Goal: Task Accomplishment & Management: Use online tool/utility

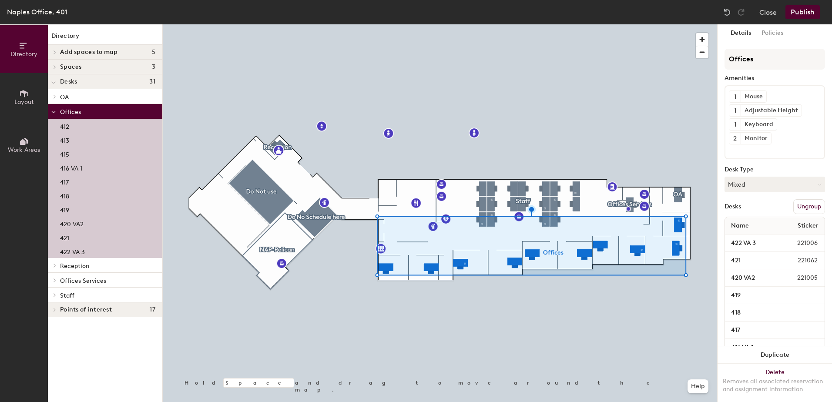
click at [809, 208] on button "Ungroup" at bounding box center [809, 206] width 32 height 15
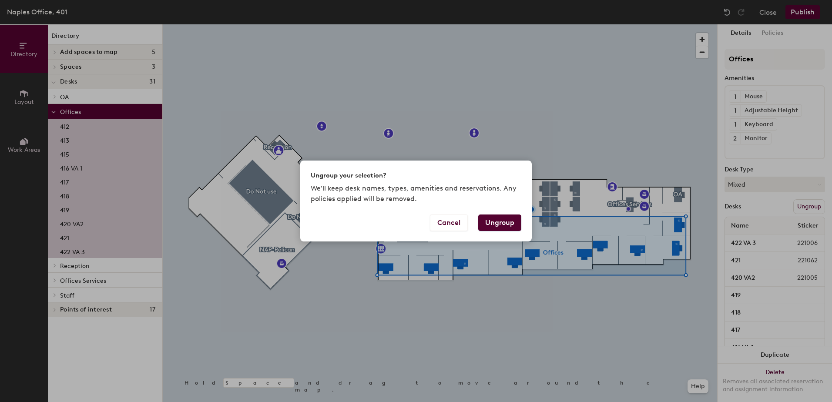
click at [494, 217] on button "Ungroup" at bounding box center [499, 222] width 43 height 17
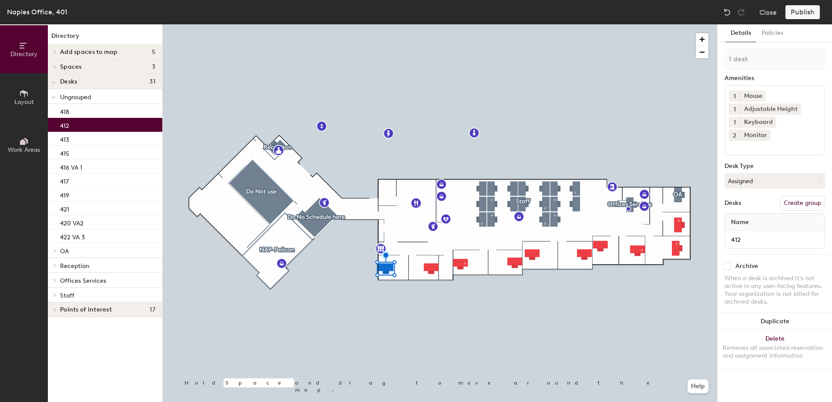
click at [813, 196] on button "Create group" at bounding box center [802, 203] width 45 height 15
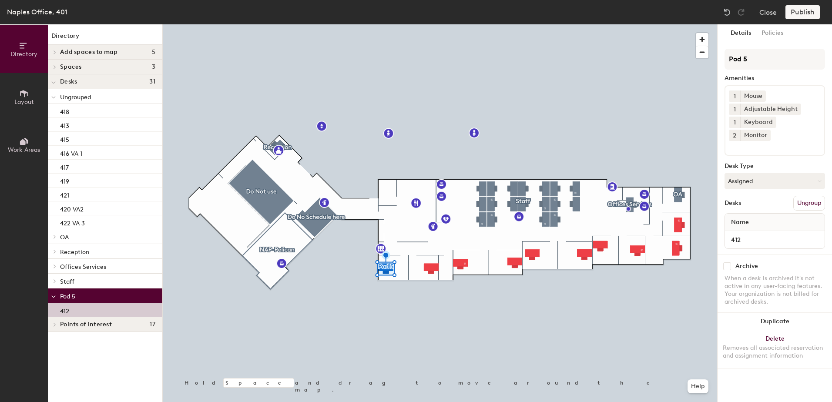
drag, startPoint x: 756, startPoint y: 63, endPoint x: 712, endPoint y: 52, distance: 45.3
click at [712, 52] on div "Directory Layout Work Areas Directory Add spaces to map 5 TD2 TD3 Visiting 1 Vi…" at bounding box center [416, 213] width 832 height 378
type input "Alex Goodermote"
click at [394, 24] on div at bounding box center [440, 24] width 554 height 0
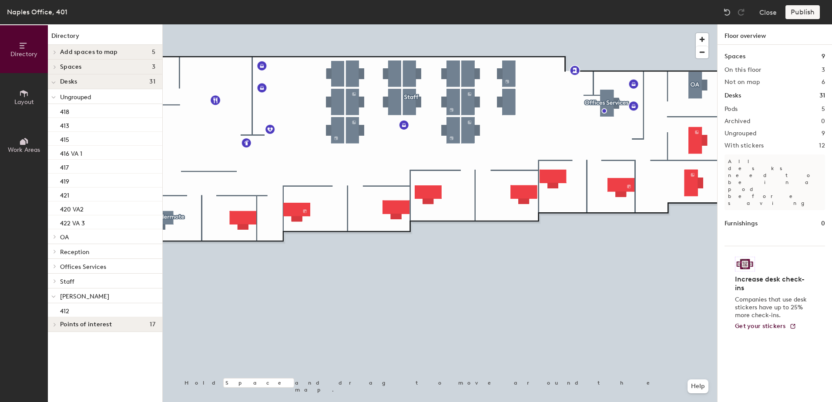
click at [511, 24] on div at bounding box center [440, 24] width 554 height 0
click at [310, 24] on div at bounding box center [440, 24] width 554 height 0
click at [729, 13] on img at bounding box center [727, 12] width 9 height 9
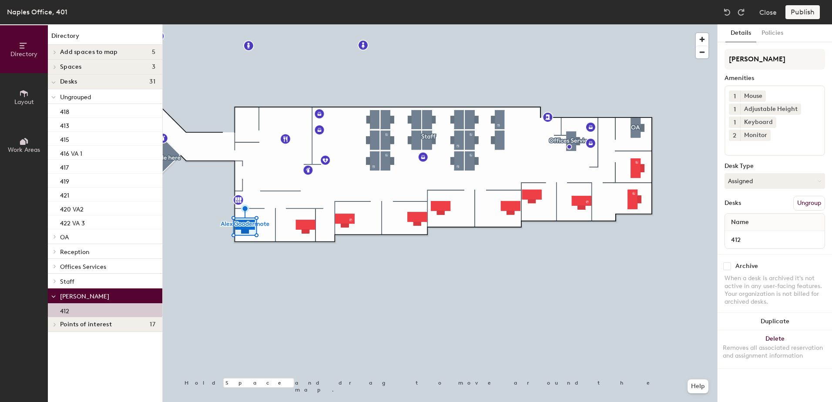
click at [261, 24] on div at bounding box center [440, 24] width 554 height 0
click at [793, 58] on input "Alex Goodermote" at bounding box center [774, 59] width 100 height 21
type input "[PERSON_NAME]"
click at [306, 24] on div at bounding box center [440, 24] width 554 height 0
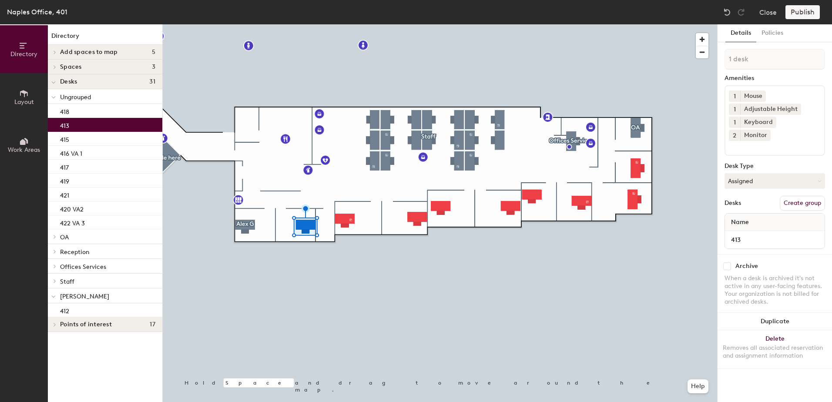
click at [800, 196] on button "Create group" at bounding box center [802, 203] width 45 height 15
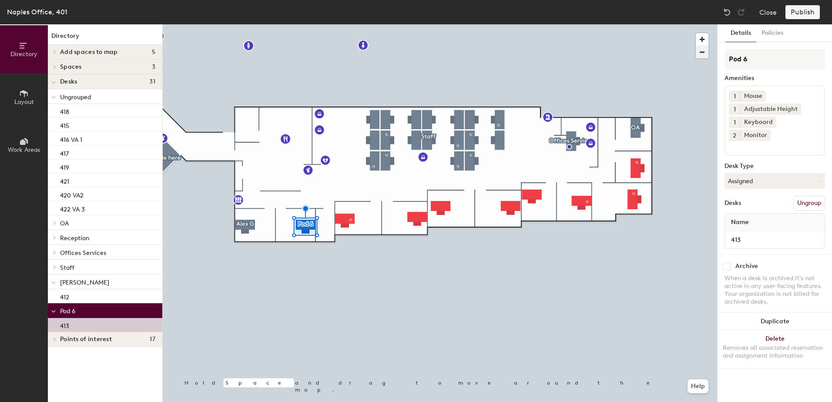
click at [642, 46] on div "Directory Layout Work Areas Directory Add spaces to map 5 TD2 TD3 Visiting 1 Vi…" at bounding box center [416, 213] width 832 height 378
type input "[PERSON_NAME]"
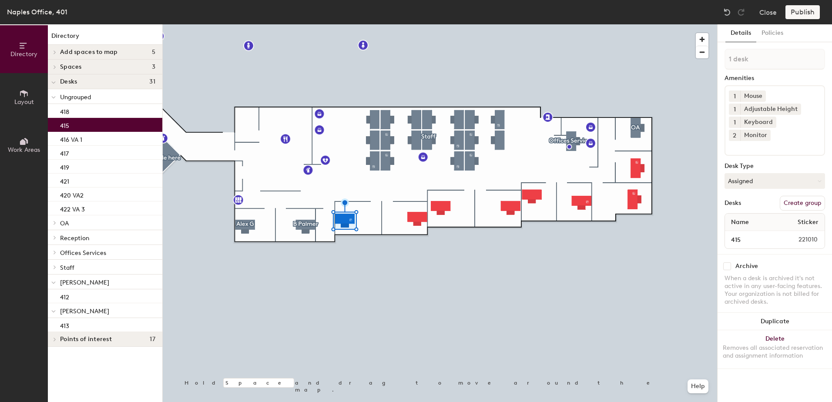
click at [809, 196] on button "Create group" at bounding box center [802, 203] width 45 height 15
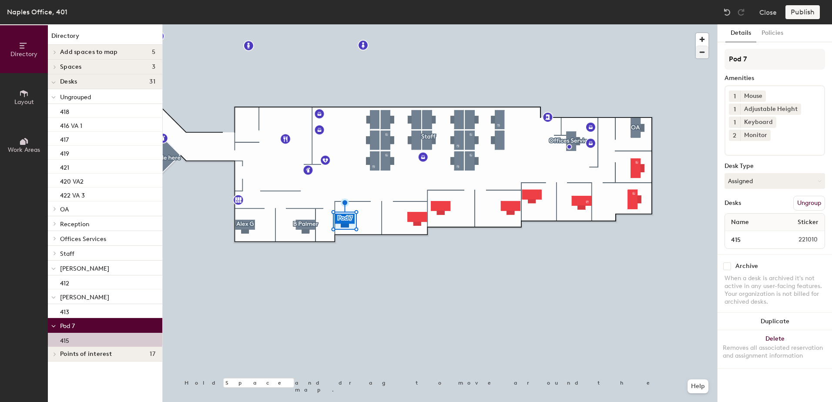
click at [635, 40] on div "Directory Layout Work Areas Directory Add spaces to map 5 TD2 TD3 Visiting 1 Vi…" at bounding box center [416, 213] width 832 height 378
type input "A [GEOGRAPHIC_DATA]"
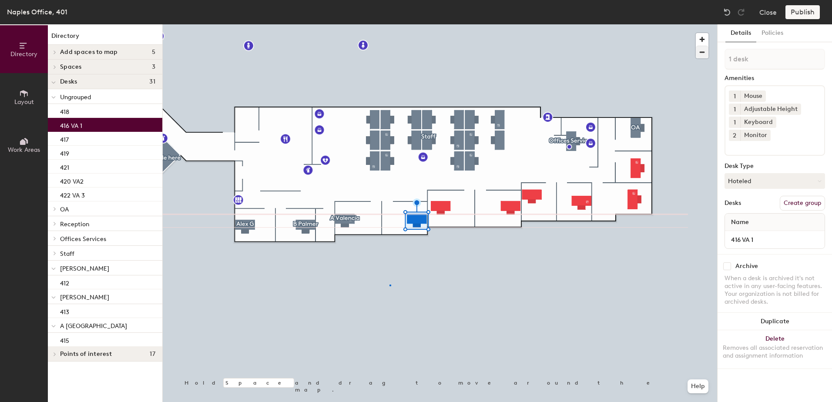
drag, startPoint x: 762, startPoint y: 56, endPoint x: 697, endPoint y: 47, distance: 65.0
click at [389, 24] on div at bounding box center [440, 24] width 554 height 0
click at [798, 196] on button "Create group" at bounding box center [802, 203] width 45 height 15
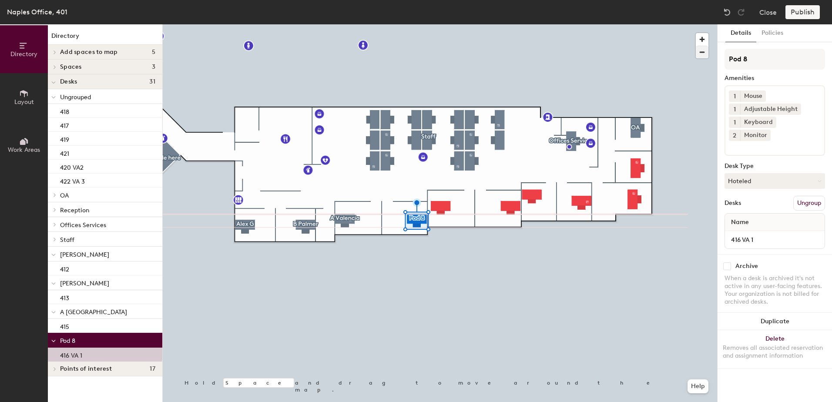
drag, startPoint x: 761, startPoint y: 59, endPoint x: 707, endPoint y: 51, distance: 54.9
click at [707, 51] on div "Directory Layout Work Areas Directory Add spaces to map 5 TD2 TD3 Visiting 1 Vi…" at bounding box center [416, 213] width 832 height 378
type input "VA 1"
click at [762, 234] on input "416 VA 1" at bounding box center [775, 240] width 96 height 12
type input "416"
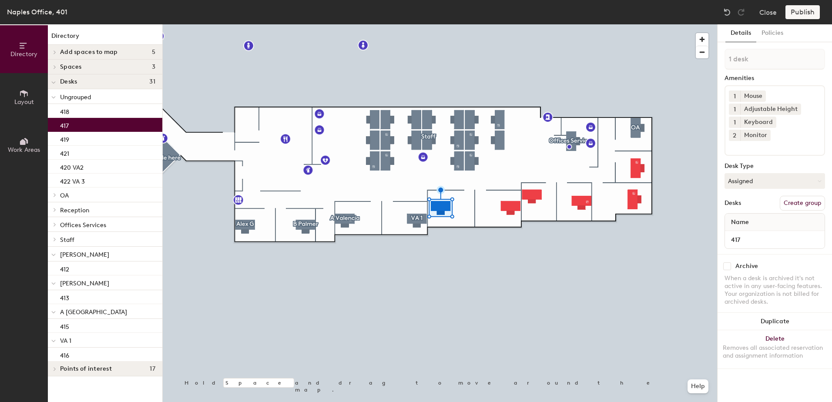
click at [806, 196] on button "Create group" at bounding box center [802, 203] width 45 height 15
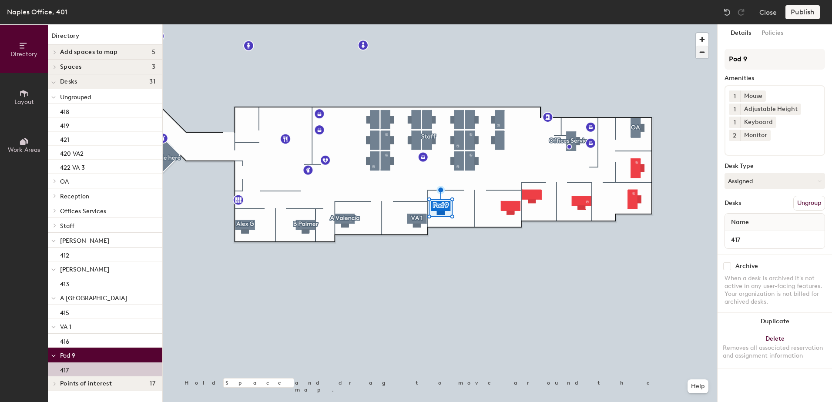
click at [681, 45] on div "Directory Layout Work Areas Directory Add spaces to map 5 TD2 TD3 Visiting 1 Vi…" at bounding box center [416, 213] width 832 height 378
type input "B [PERSON_NAME]"
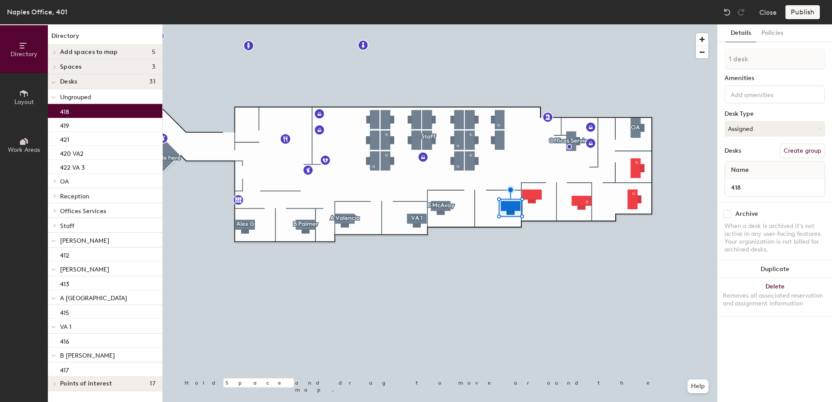
click at [810, 146] on button "Create group" at bounding box center [802, 151] width 45 height 15
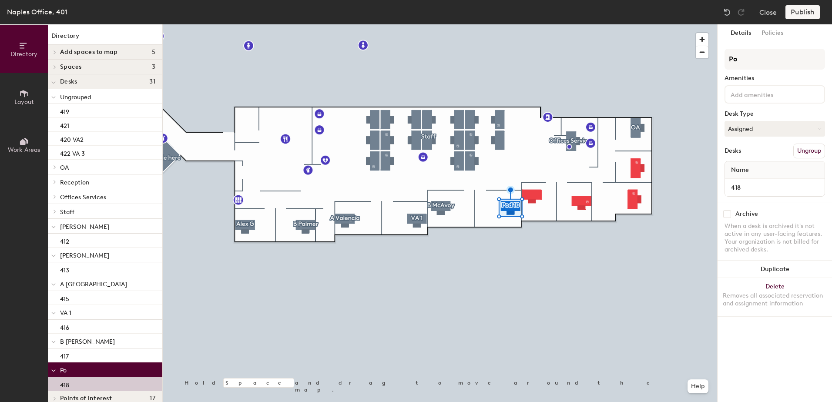
type input "P"
type input "L Green"
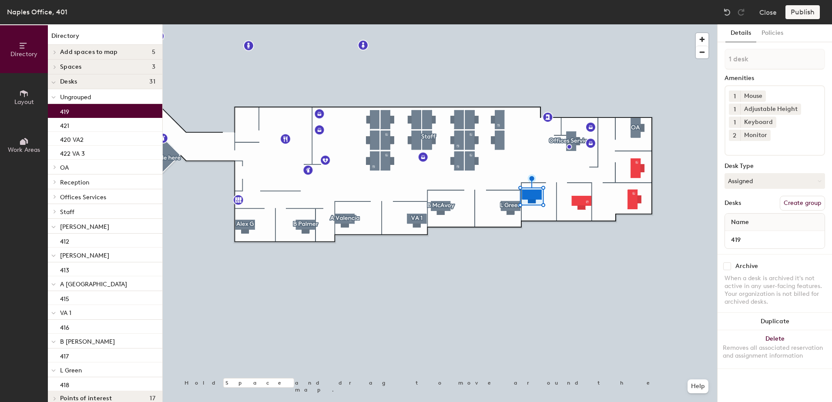
click at [793, 196] on button "Create group" at bounding box center [802, 203] width 45 height 15
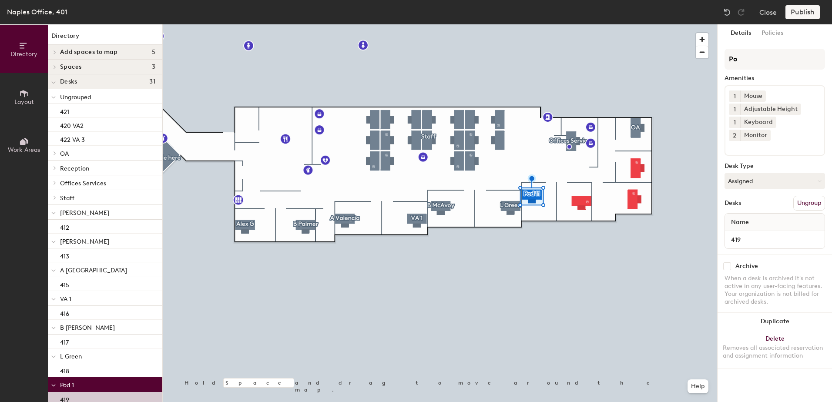
type input "P"
type input "B [PERSON_NAME]"
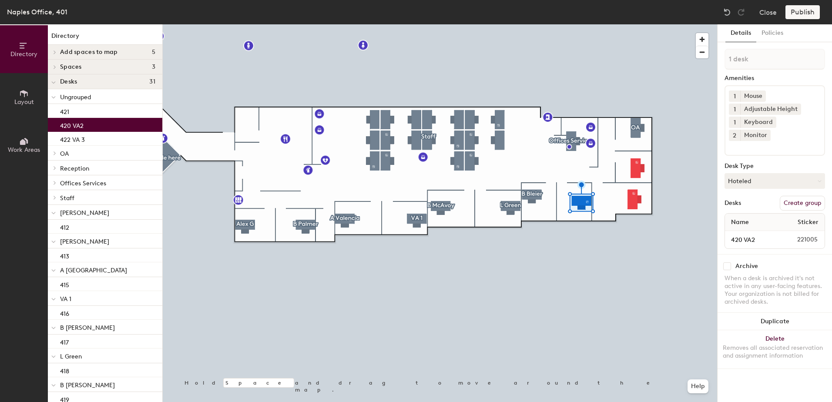
click at [809, 196] on button "Create group" at bounding box center [802, 203] width 45 height 15
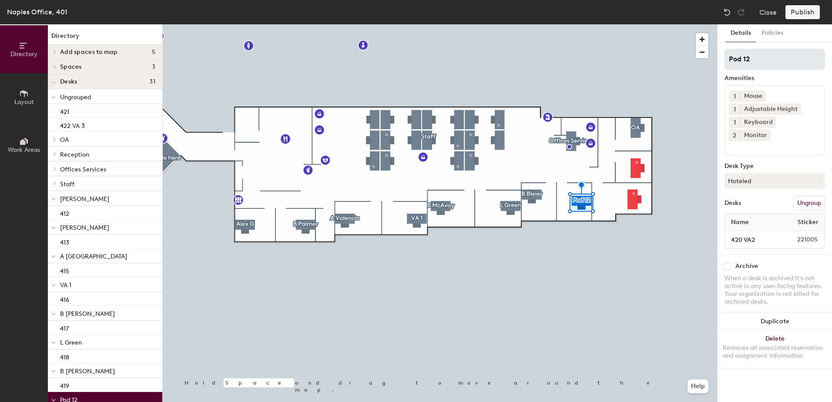
click at [759, 54] on input "Pod 12" at bounding box center [774, 59] width 100 height 21
type input "P"
type input "VA 2"
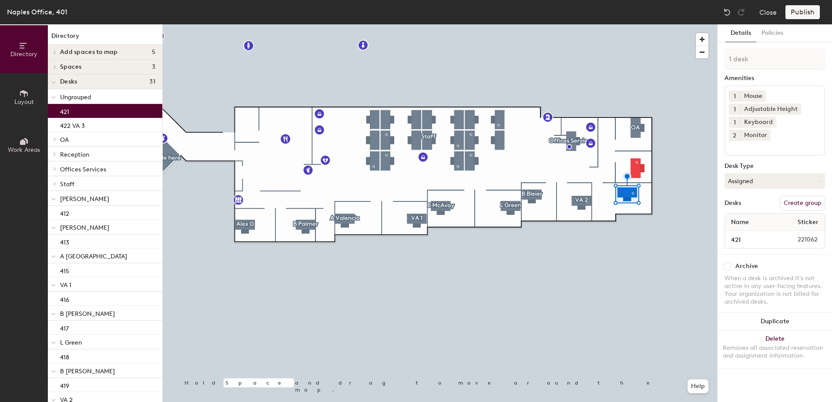
click at [810, 196] on button "Create group" at bounding box center [802, 203] width 45 height 15
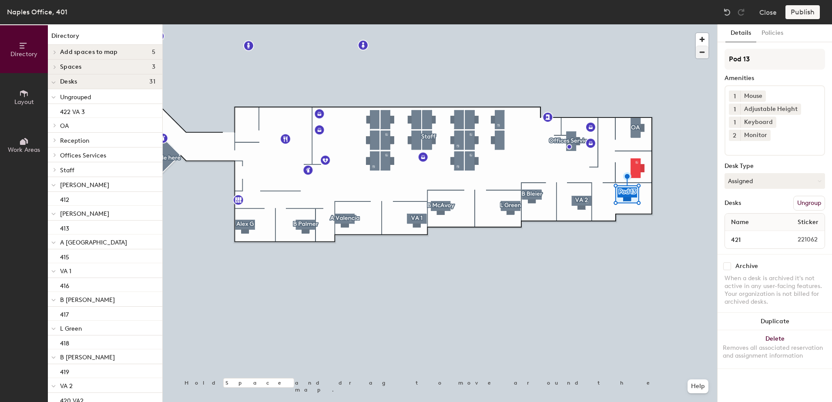
click at [692, 46] on div "Directory Layout Work Areas Directory Add spaces to map 5 TD2 TD3 Visiting 1 Vi…" at bounding box center [416, 213] width 832 height 378
type input "M [PERSON_NAME]"
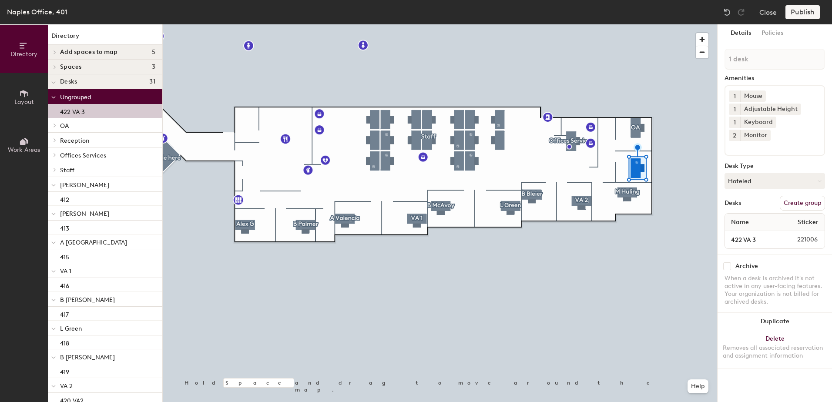
click at [812, 196] on button "Create group" at bounding box center [802, 203] width 45 height 15
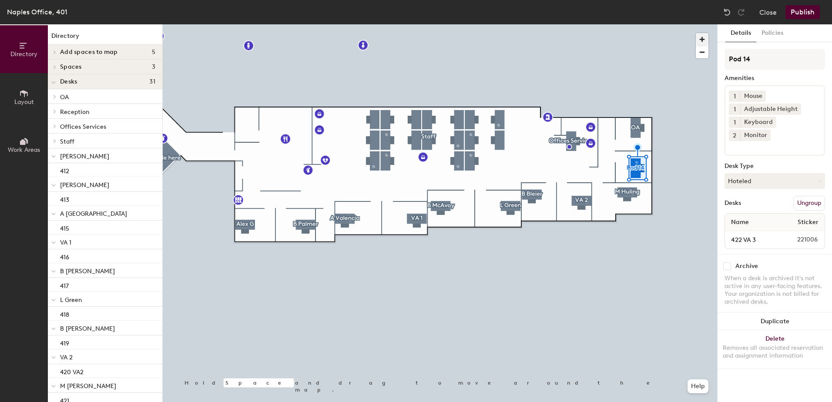
click at [691, 42] on div "Directory Layout Work Areas Directory Add spaces to map 5 TD2 TD3 Visiting 1 Vi…" at bounding box center [416, 213] width 832 height 378
type input "VA 3"
click at [770, 234] on input "422 VA 3" at bounding box center [752, 240] width 50 height 12
type input "422"
click at [771, 369] on div "Details Policies VA 3 Amenities 1 Mouse 1 Adjustable Height 1 Keyboard 2 Monito…" at bounding box center [774, 213] width 114 height 378
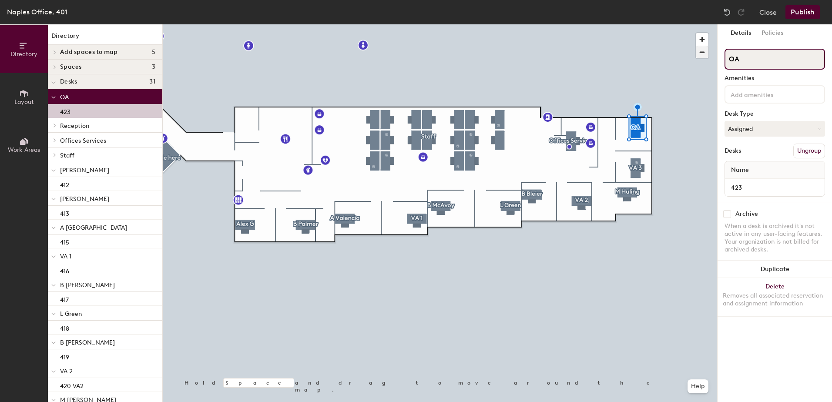
click at [693, 44] on div "Directory Layout Work Areas Directory Add spaces to map 5 TD2 TD3 Visiting 1 Vi…" at bounding box center [416, 213] width 832 height 378
type input "JKH"
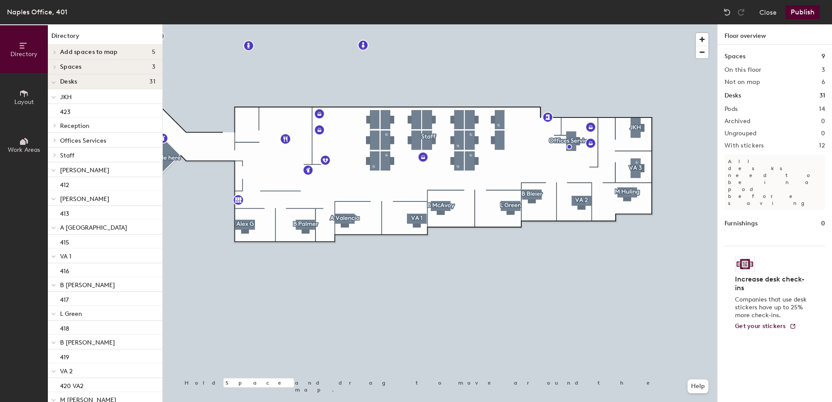
click at [633, 24] on div at bounding box center [440, 24] width 554 height 0
click at [636, 24] on div at bounding box center [440, 24] width 554 height 0
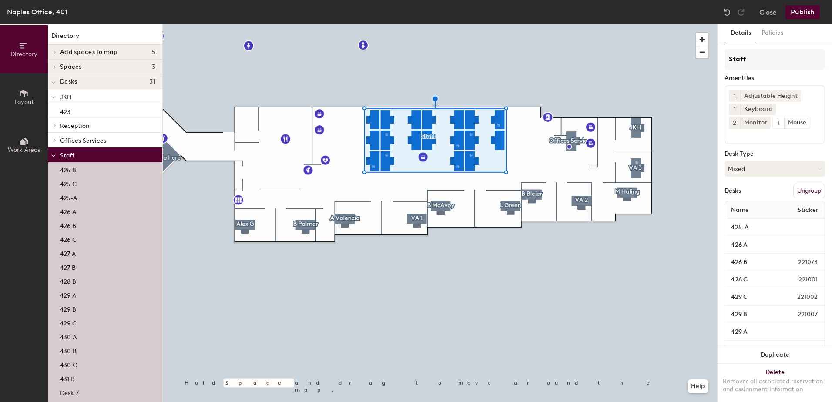
click at [796, 191] on button "Ungroup" at bounding box center [809, 191] width 32 height 15
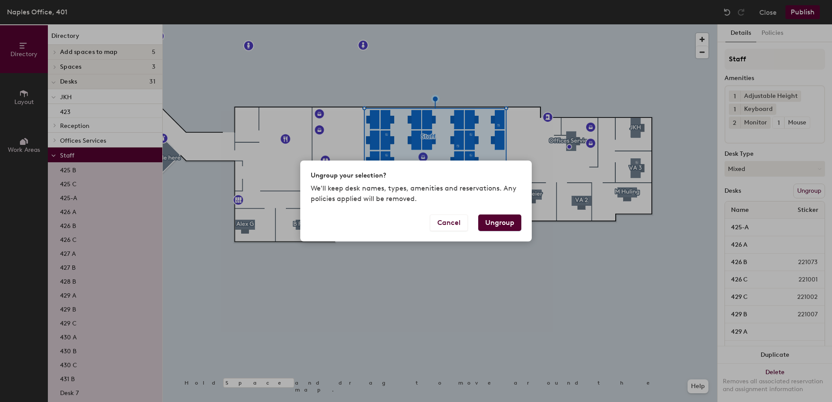
click at [504, 220] on button "Ungroup" at bounding box center [499, 222] width 43 height 17
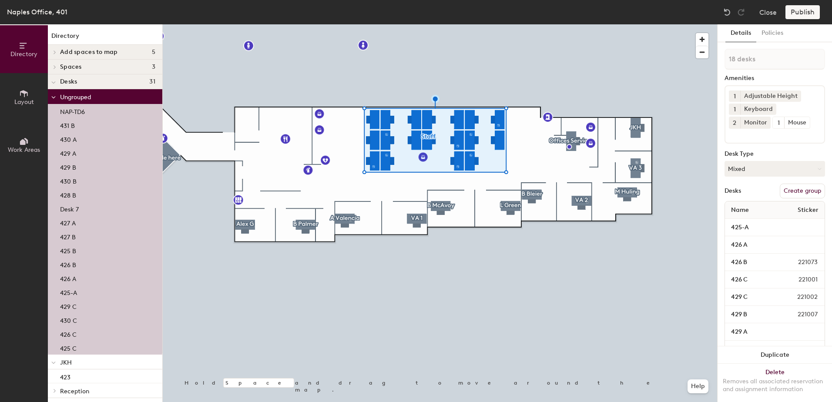
type input "1 desk"
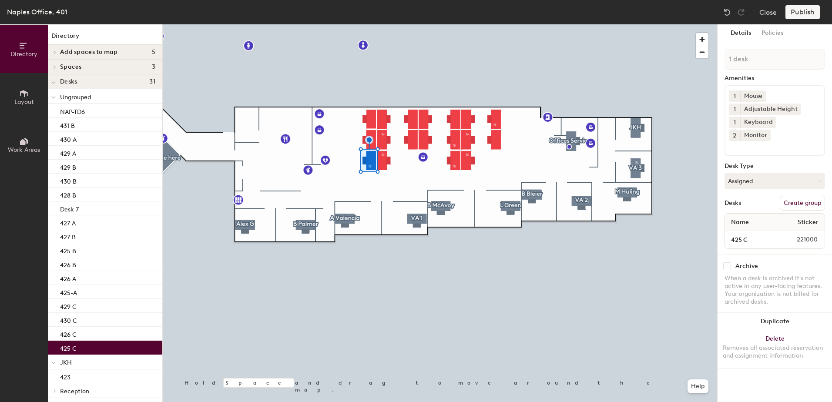
click at [818, 196] on button "Create group" at bounding box center [802, 203] width 45 height 15
drag, startPoint x: 762, startPoint y: 58, endPoint x: 701, endPoint y: 50, distance: 61.0
click at [706, 51] on div "Directory Layout Work Areas Directory Add spaces to map 5 TD2 TD3 Visiting 1 Vi…" at bounding box center [416, 213] width 832 height 378
type input "TD 1"
type input "TD1"
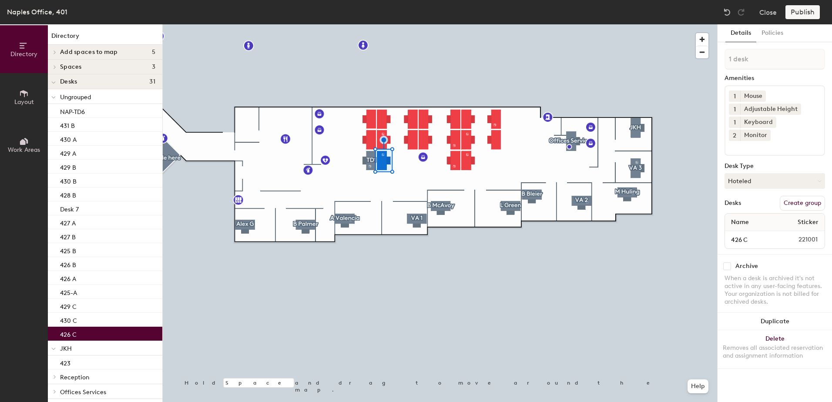
click at [804, 196] on button "Create group" at bounding box center [802, 203] width 45 height 15
drag, startPoint x: 766, startPoint y: 60, endPoint x: 699, endPoint y: 44, distance: 69.2
click at [699, 44] on div "Directory Layout Work Areas Directory Add spaces to map 5 TD2 TD3 Visiting 1 Vi…" at bounding box center [416, 213] width 832 height 378
type input "TD2"
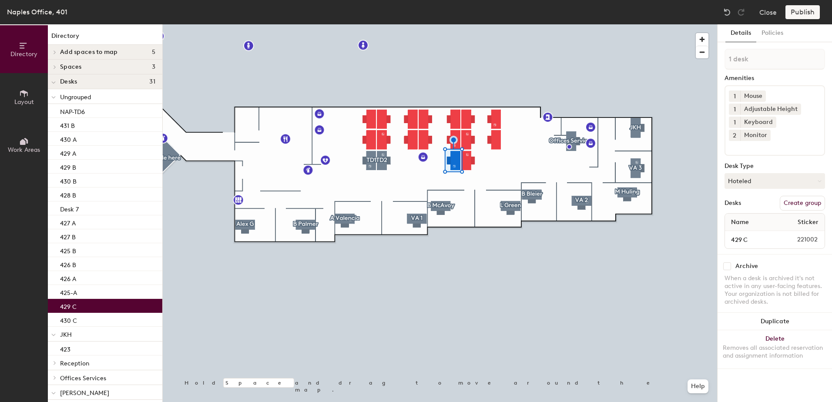
click at [804, 196] on button "Create group" at bounding box center [802, 203] width 45 height 15
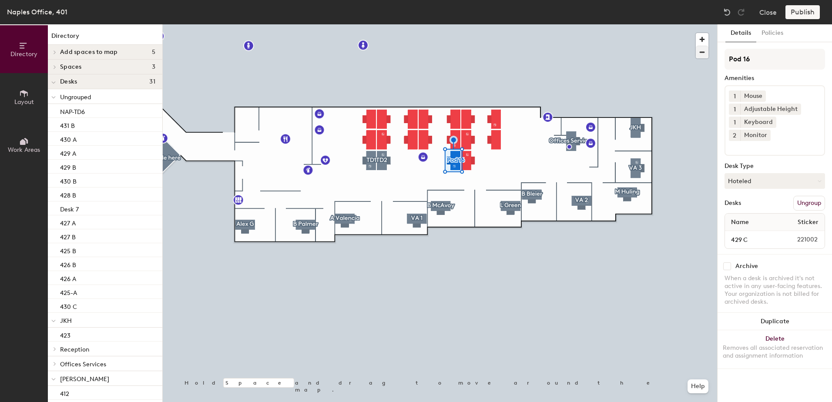
click at [684, 48] on div "Directory Layout Work Areas Directory Add spaces to map 5 TD2 TD3 Visiting 1 Vi…" at bounding box center [416, 213] width 832 height 378
type input "TD3"
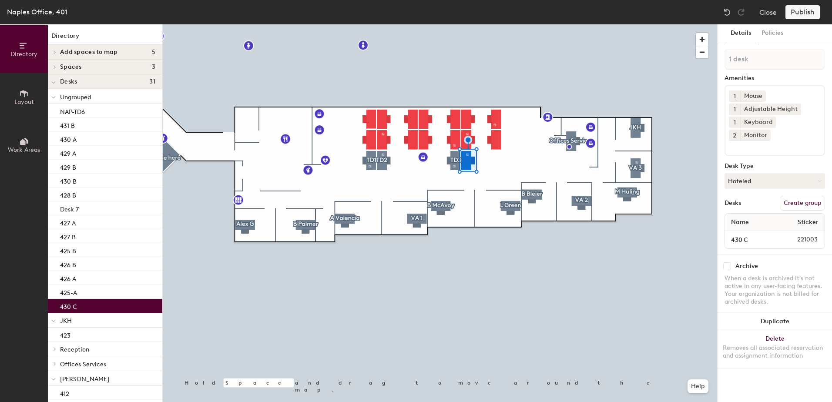
click at [805, 196] on button "Create group" at bounding box center [802, 203] width 45 height 15
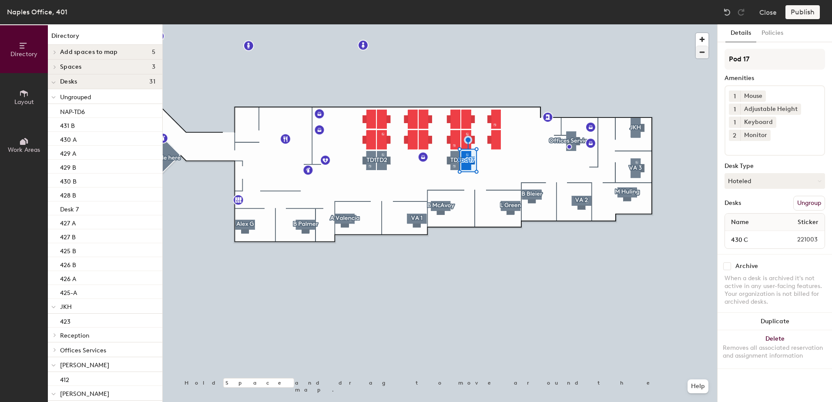
click at [661, 43] on div "Directory Layout Work Areas Directory Add spaces to map 5 TD2 TD3 Visiting 1 Vi…" at bounding box center [416, 213] width 832 height 378
type input "TD4"
click at [730, 59] on input "TD4" at bounding box center [774, 59] width 100 height 21
type input "TD4"
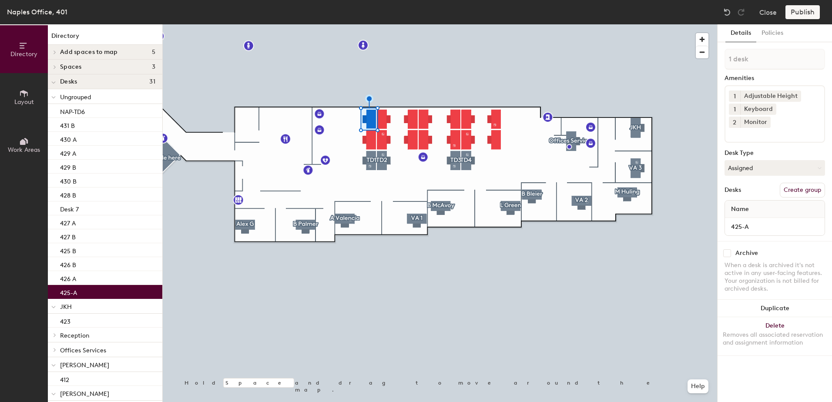
click at [799, 183] on button "Create group" at bounding box center [802, 190] width 45 height 15
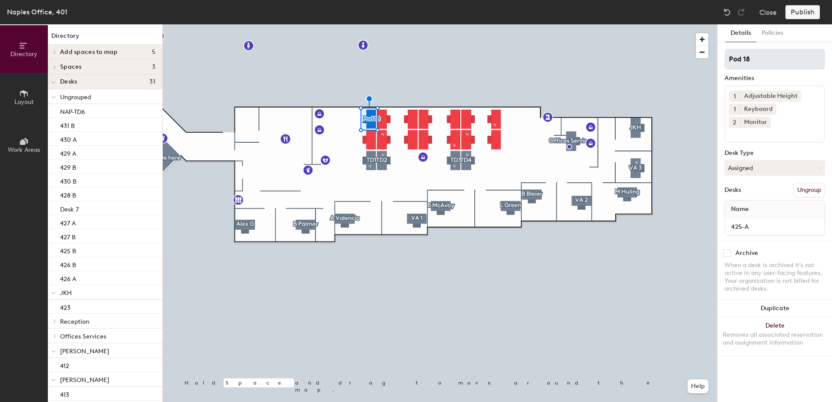
click at [593, 39] on div "Directory Layout Work Areas Directory Add spaces to map 5 TD2 TD3 Visiting 1 Vi…" at bounding box center [416, 213] width 832 height 378
type input "CD"
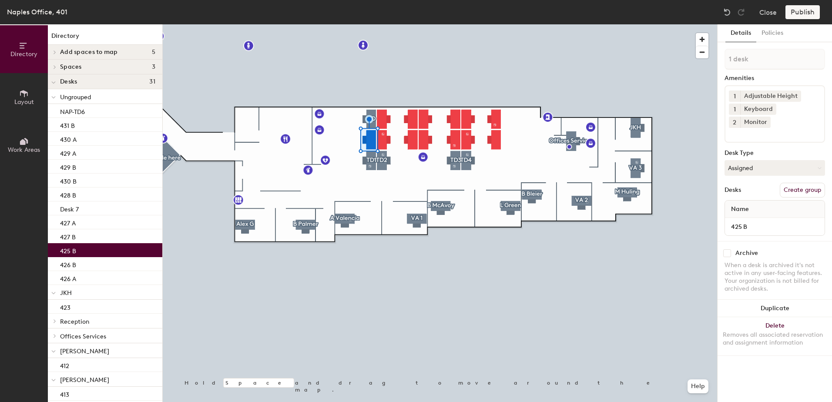
click at [800, 183] on button "Create group" at bounding box center [802, 190] width 45 height 15
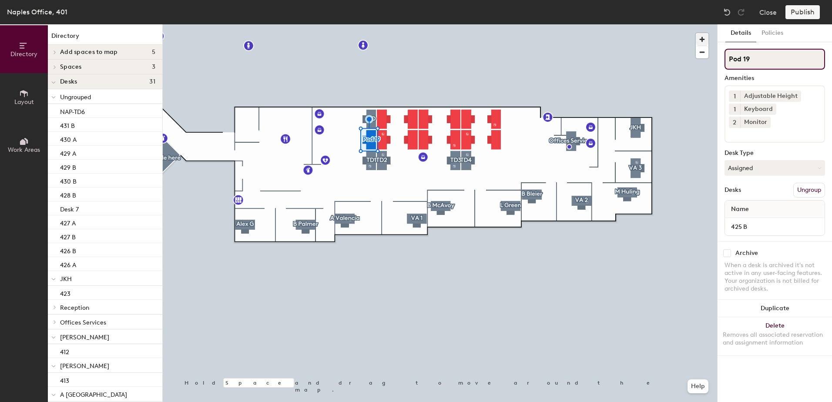
click at [679, 39] on div "Directory Layout Work Areas Directory Add spaces to map 5 TD2 TD3 Visiting 1 Vi…" at bounding box center [416, 213] width 832 height 378
type input "WR"
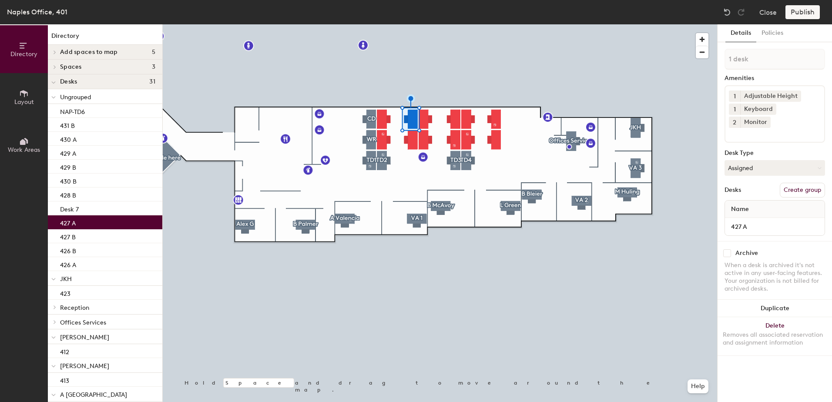
click at [801, 183] on button "Create group" at bounding box center [802, 190] width 45 height 15
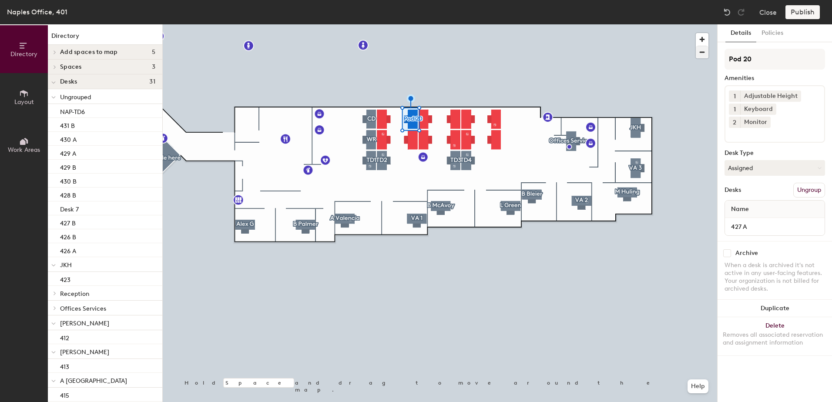
drag, startPoint x: 780, startPoint y: 60, endPoint x: 699, endPoint y: 49, distance: 82.1
click at [699, 49] on div "Directory Layout Work Areas Directory Add spaces to map 5 TD2 TD3 Visiting 1 Vi…" at bounding box center [416, 213] width 832 height 378
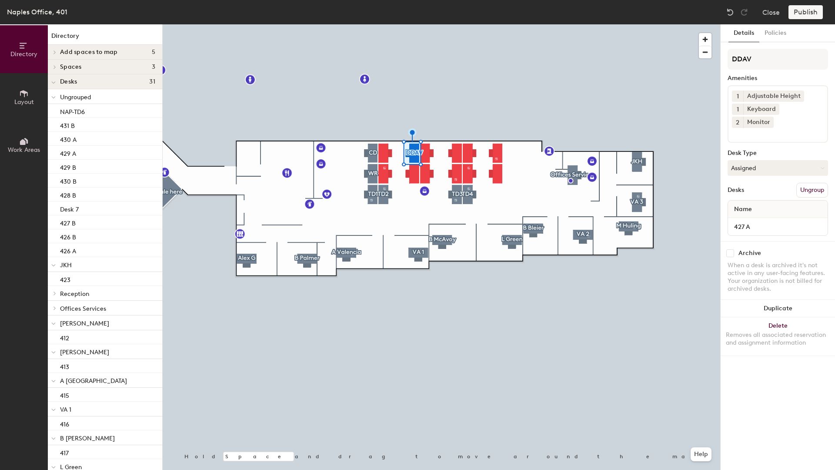
type input "DDAV"
click at [687, 37] on div "Directory Layout Work Areas Directory Add spaces to map 5 TD2 TD3 Visiting 1 Vi…" at bounding box center [417, 246] width 835 height 445
type input "DD"
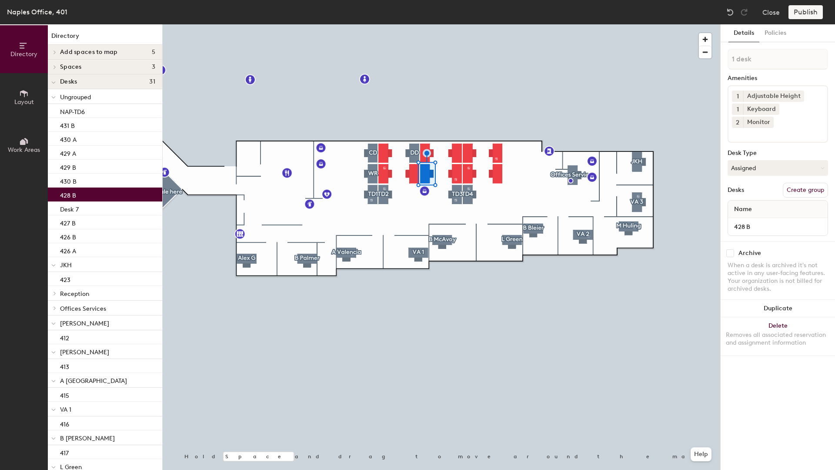
click at [804, 183] on button "Create group" at bounding box center [805, 190] width 45 height 15
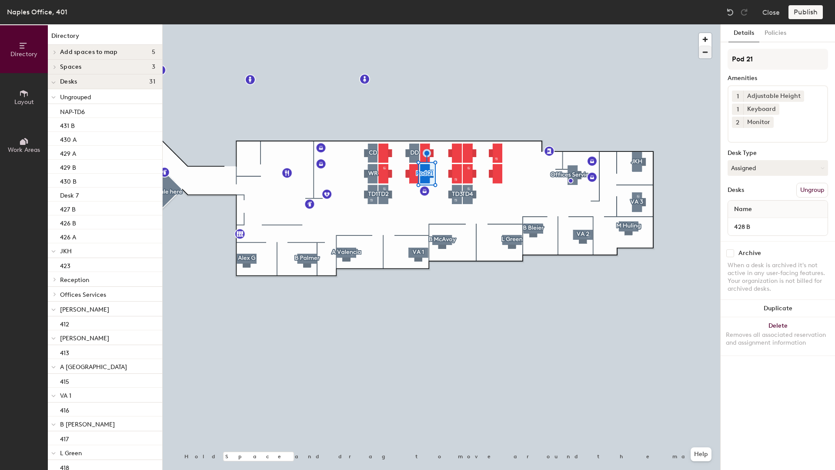
drag, startPoint x: 723, startPoint y: 56, endPoint x: 704, endPoint y: 53, distance: 19.5
click at [706, 53] on div "Directory Layout Work Areas Directory Add spaces to map 5 TD2 TD3 Visiting 1 Vi…" at bounding box center [417, 246] width 835 height 445
type input "DB"
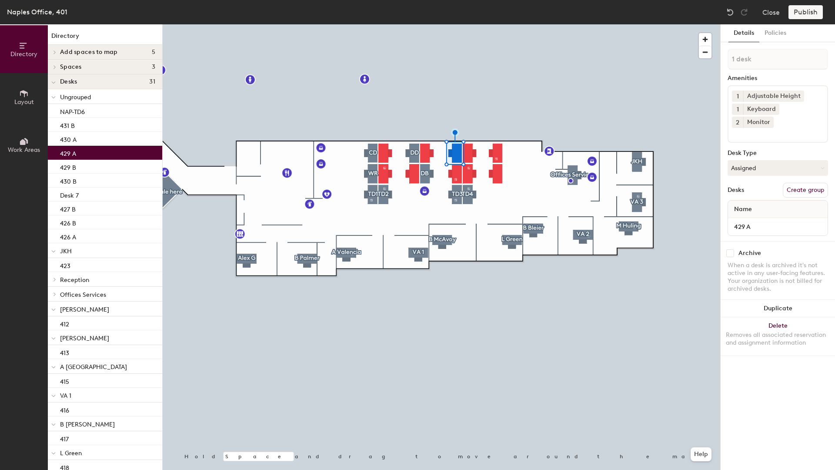
click at [796, 183] on button "Create group" at bounding box center [805, 190] width 45 height 15
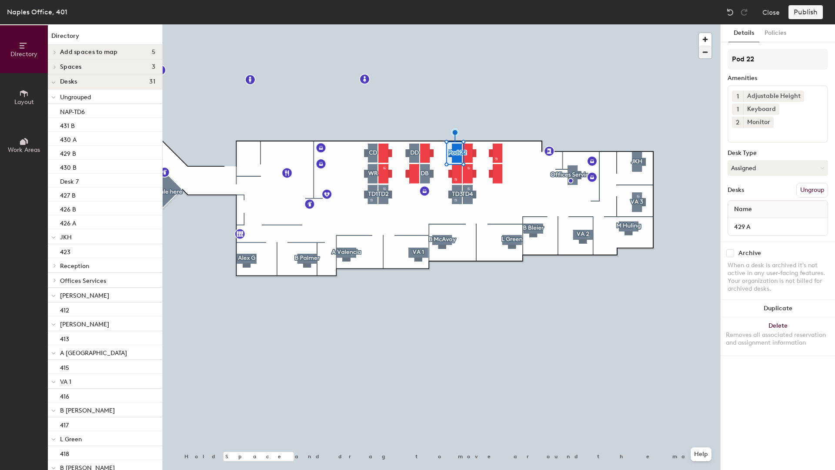
click at [643, 47] on div "Directory Layout Work Areas Directory Add spaces to map 5 TD2 TD3 Visiting 1 Vi…" at bounding box center [417, 246] width 835 height 445
type input "JGH"
drag, startPoint x: 765, startPoint y: 60, endPoint x: 707, endPoint y: 53, distance: 57.8
click at [507, 24] on div at bounding box center [442, 24] width 558 height 0
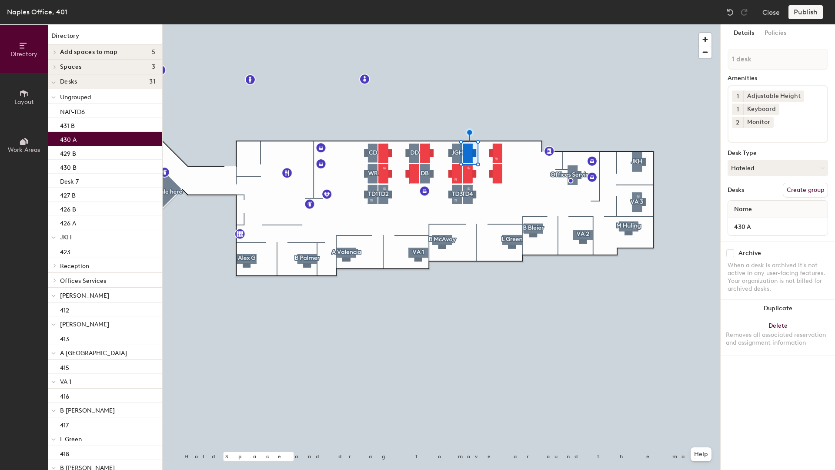
click at [794, 183] on button "Create group" at bounding box center [805, 190] width 45 height 15
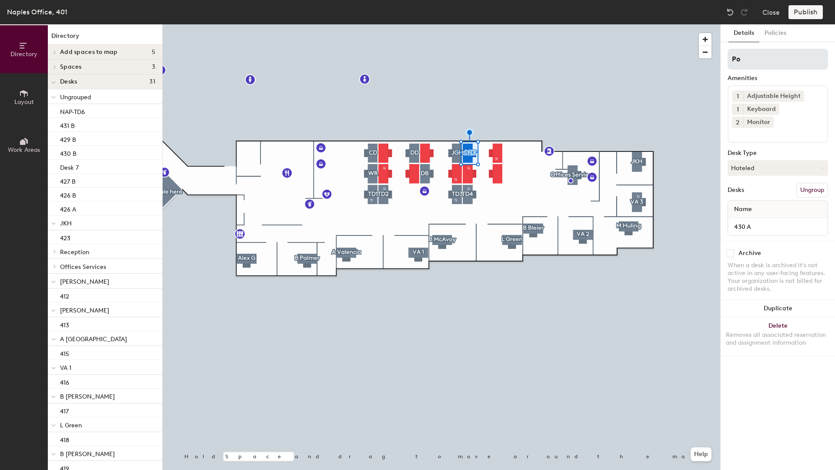
type input "P"
type input "KP"
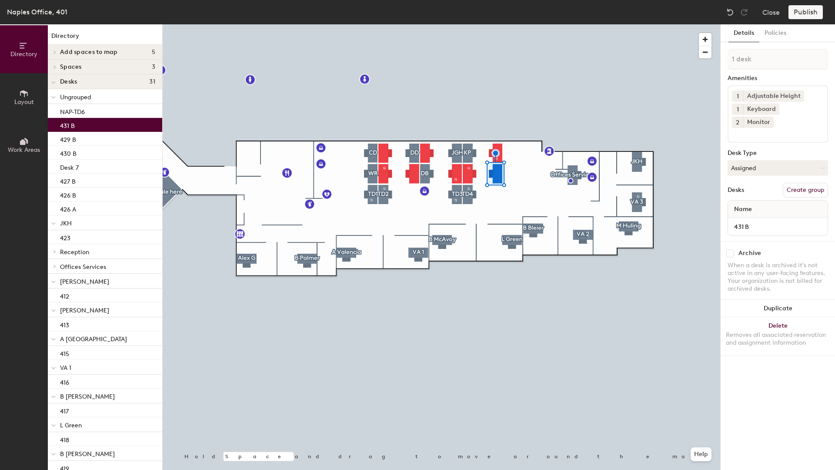
click at [814, 183] on button "Create group" at bounding box center [805, 190] width 45 height 15
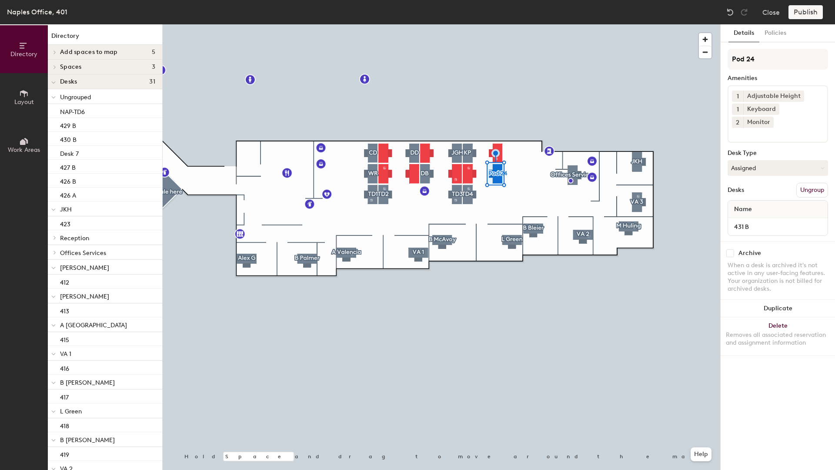
drag, startPoint x: 779, startPoint y: 64, endPoint x: 714, endPoint y: 51, distance: 66.2
click at [715, 50] on div "Directory Layout Work Areas Directory Add spaces to map 5 TD2 TD3 Visiting 1 Vi…" at bounding box center [417, 246] width 835 height 445
type input "JB"
click at [512, 24] on div at bounding box center [442, 24] width 558 height 0
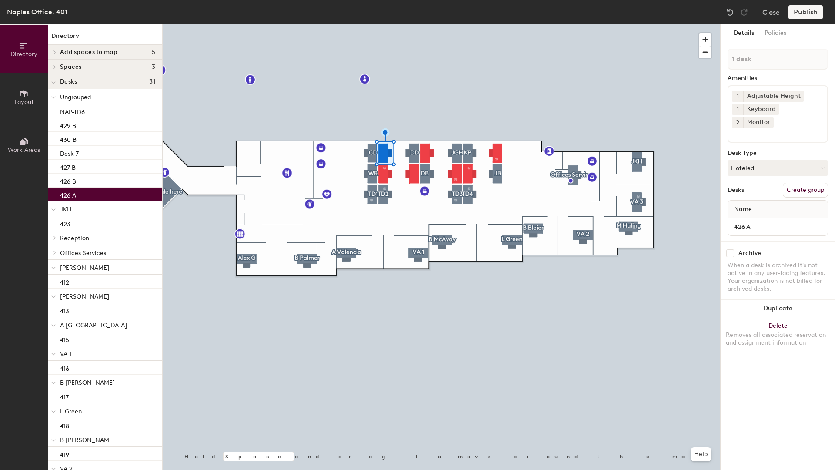
click at [797, 183] on button "Create group" at bounding box center [805, 190] width 45 height 15
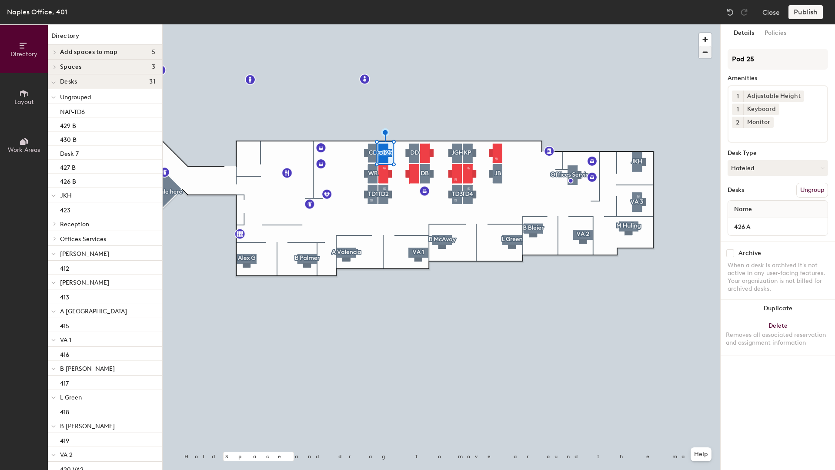
click at [667, 49] on div "Directory Layout Work Areas Directory Add spaces to map 5 TD2 TD3 Visiting 1 Vi…" at bounding box center [417, 246] width 835 height 445
type input "F"
type input "Free"
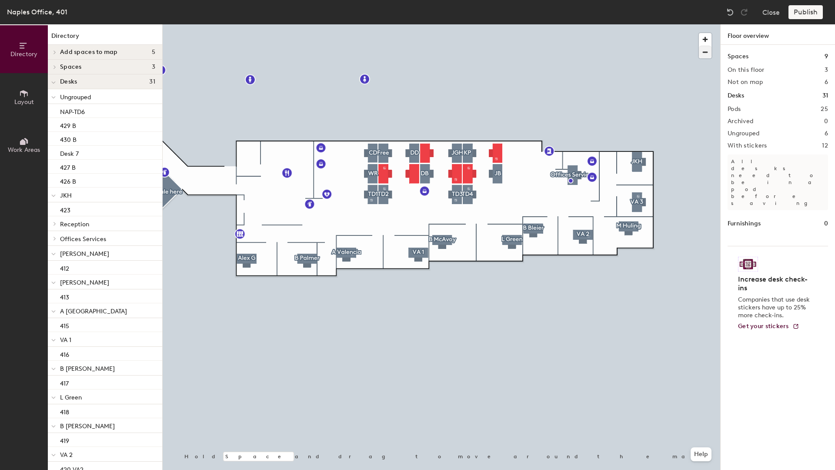
click at [384, 24] on div at bounding box center [442, 24] width 558 height 0
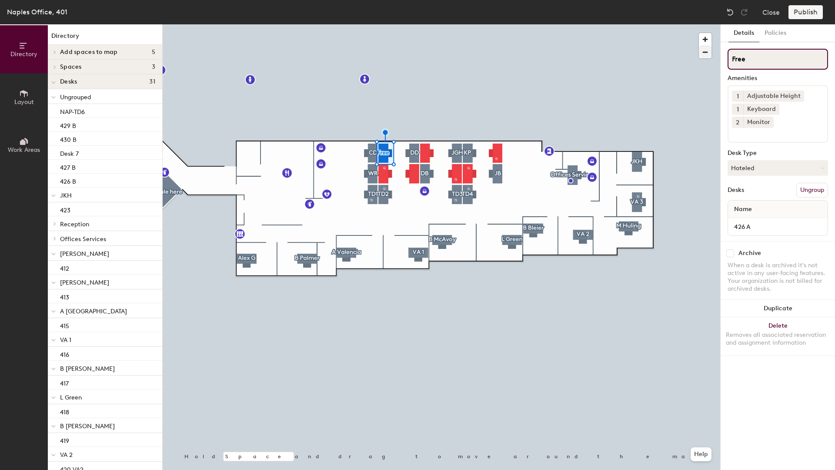
drag, startPoint x: 741, startPoint y: 50, endPoint x: 703, endPoint y: 46, distance: 38.5
click at [711, 49] on div "Directory Layout Work Areas Directory Add spaces to map 5 TD2 TD3 Visiting 1 Vi…" at bounding box center [417, 246] width 835 height 445
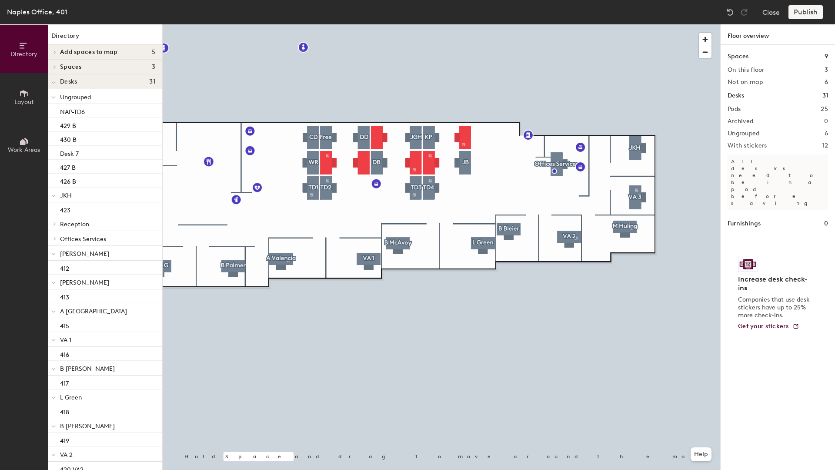
click at [327, 24] on div at bounding box center [442, 24] width 558 height 0
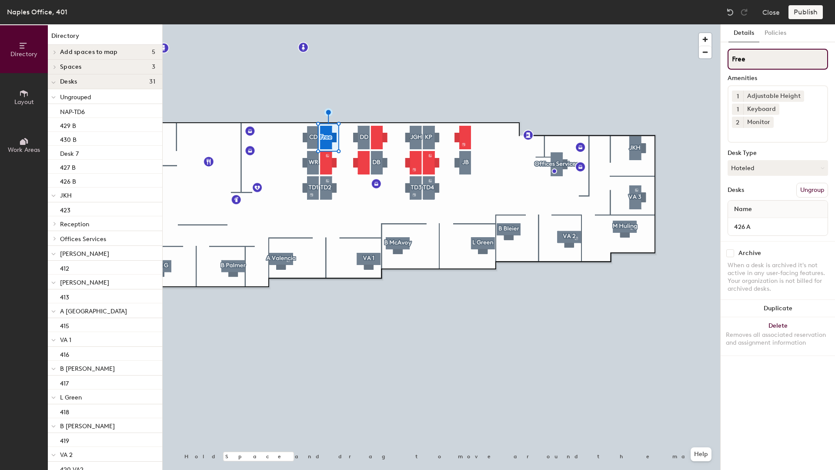
drag, startPoint x: 769, startPoint y: 60, endPoint x: 727, endPoint y: 49, distance: 44.2
click at [727, 49] on div "Details Policies Free Amenities 1 Adjustable Height 1 Keyboard 2 Monitor Desk T…" at bounding box center [778, 246] width 114 height 445
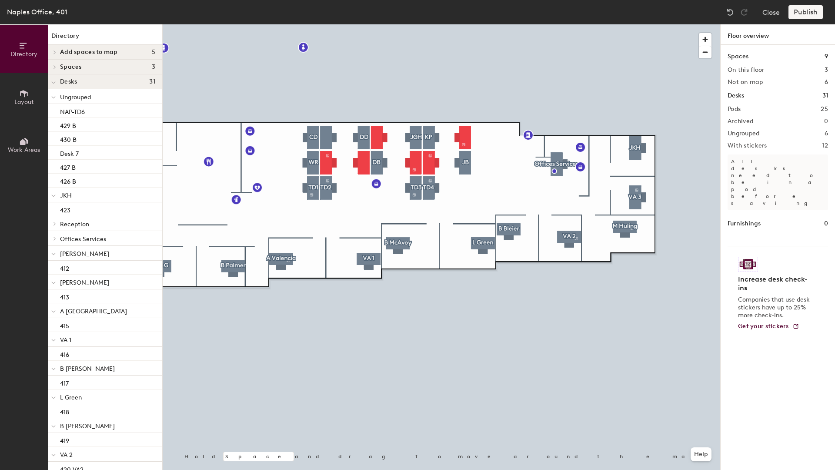
click at [328, 24] on div at bounding box center [442, 24] width 558 height 0
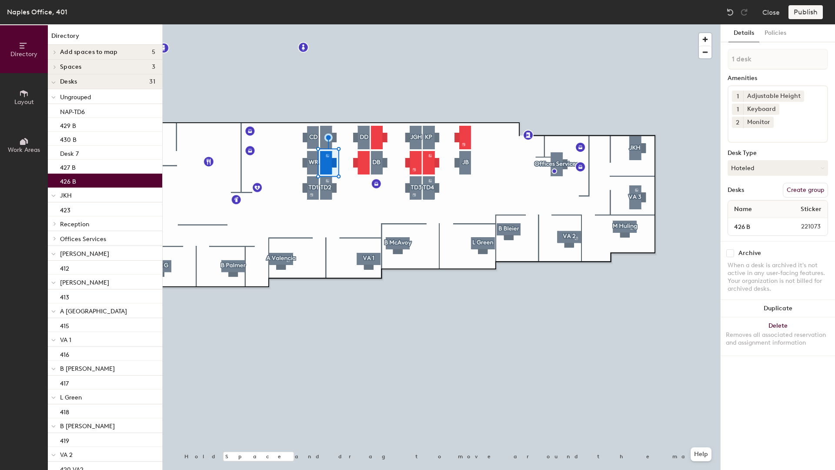
click at [815, 183] on button "Create group" at bounding box center [805, 190] width 45 height 15
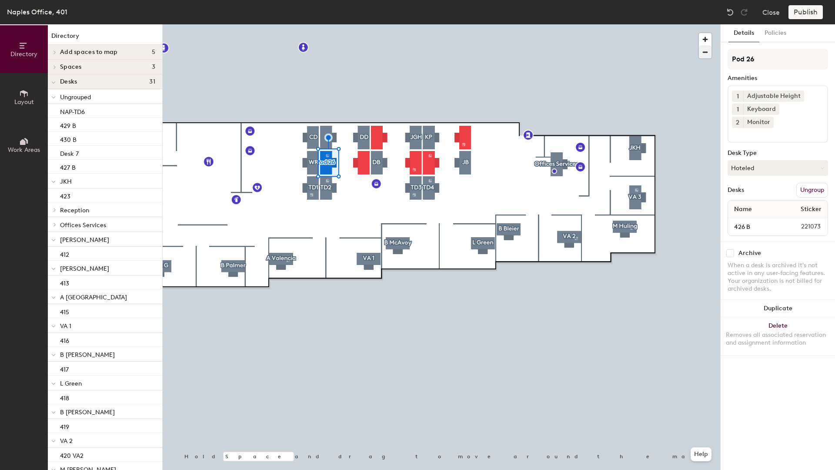
drag, startPoint x: 759, startPoint y: 58, endPoint x: 708, endPoint y: 48, distance: 52.3
click at [708, 48] on div "Directory Layout Work Areas Directory Add spaces to map 5 TD2 TD3 Visiting 1 Vi…" at bounding box center [417, 246] width 835 height 445
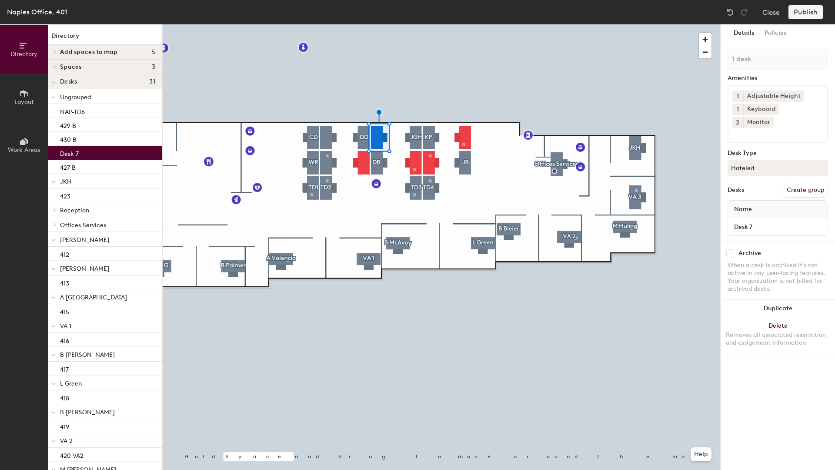
click at [819, 183] on button "Create group" at bounding box center [805, 190] width 45 height 15
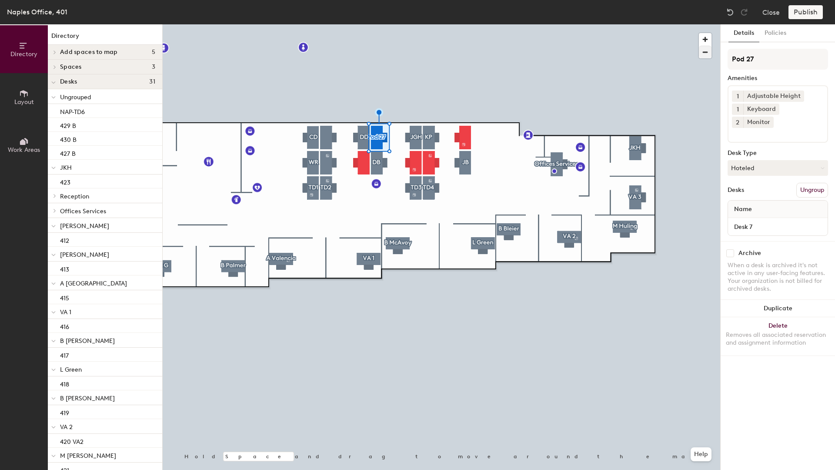
click at [668, 39] on div "Directory Layout Work Areas Directory Add spaces to map 5 TD2 TD3 Visiting 1 Vi…" at bounding box center [417, 246] width 835 height 445
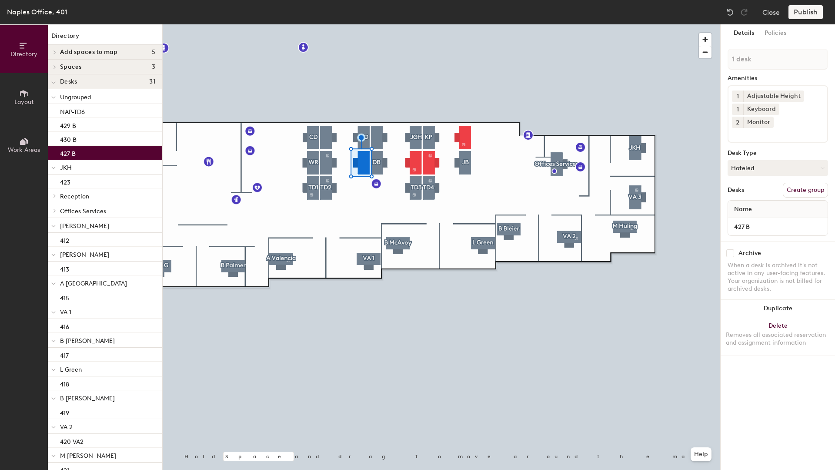
click at [798, 183] on button "Create group" at bounding box center [805, 190] width 45 height 15
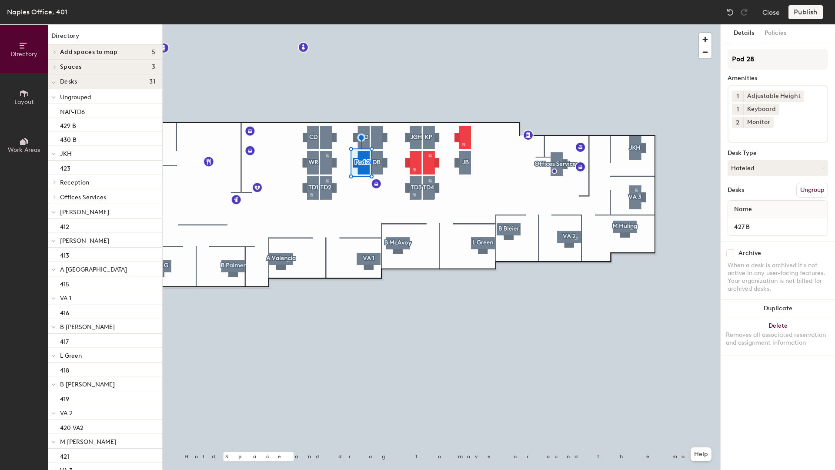
type input "Pod 2"
click at [589, 28] on div "Directory Layout Work Areas Directory Add spaces to map 5 TD2 TD3 Visiting 1 Vi…" at bounding box center [417, 246] width 835 height 445
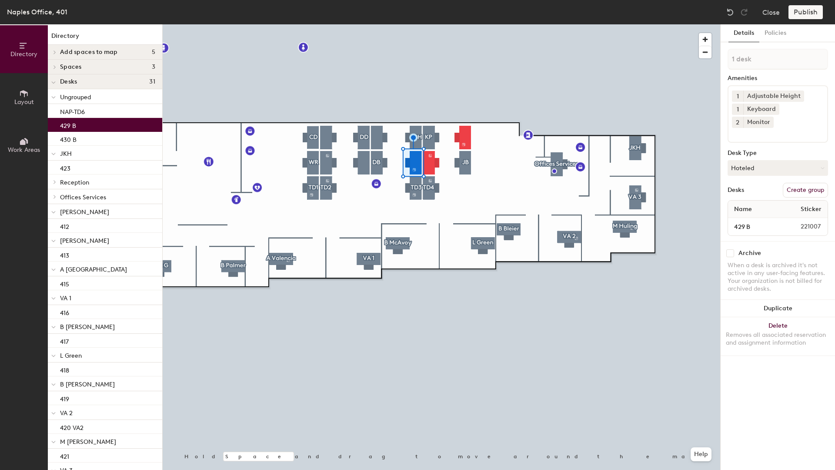
click at [811, 183] on button "Create group" at bounding box center [805, 190] width 45 height 15
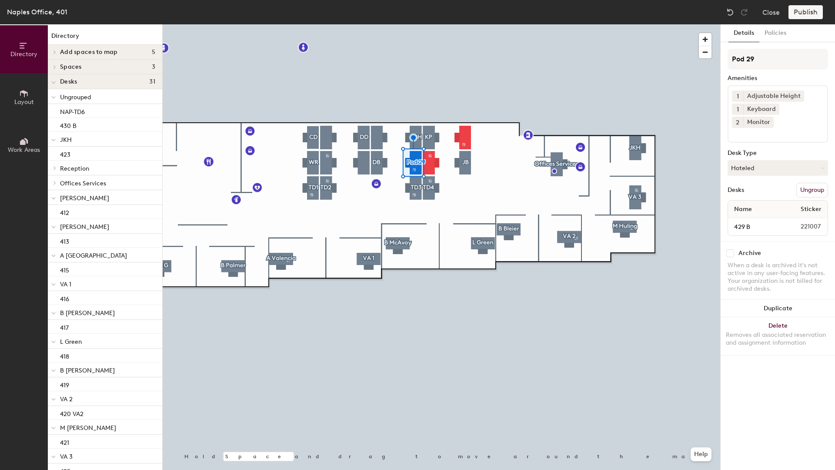
click at [620, 32] on div "Directory Layout Work Areas Directory Add spaces to map 5 TD2 TD3 Visiting 1 Vi…" at bounding box center [417, 246] width 835 height 445
click at [812, 183] on button "Create group" at bounding box center [805, 190] width 45 height 15
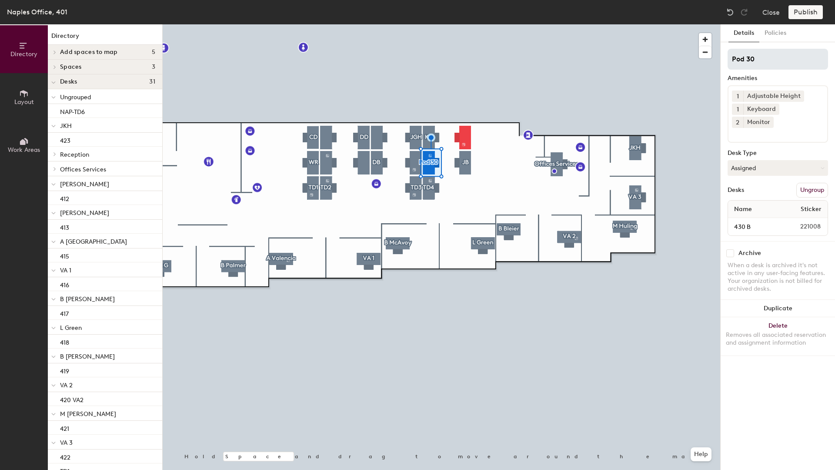
click at [628, 33] on div "Directory Layout Work Areas Directory Add spaces to map 5 TD2 TD3 Visiting 1 Vi…" at bounding box center [417, 246] width 835 height 445
drag, startPoint x: 731, startPoint y: 54, endPoint x: 469, endPoint y: 139, distance: 275.6
click at [469, 24] on div at bounding box center [442, 24] width 558 height 0
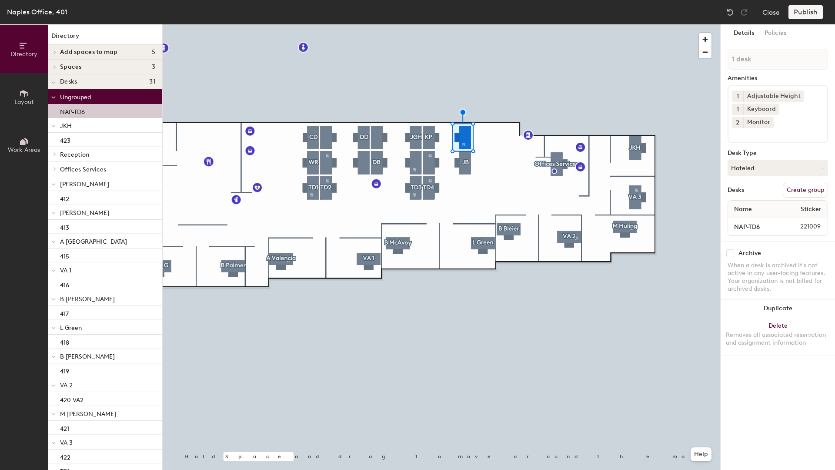
click at [804, 183] on button "Create group" at bounding box center [805, 190] width 45 height 15
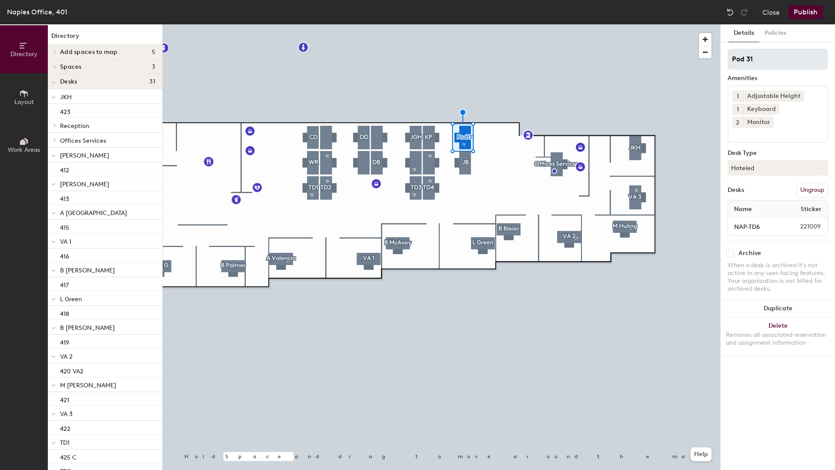
click at [576, 26] on div "Directory Layout Work Areas Directory Add spaces to map 5 TD2 TD3 Visiting 1 Vi…" at bounding box center [417, 246] width 835 height 445
click at [493, 24] on div at bounding box center [442, 24] width 558 height 0
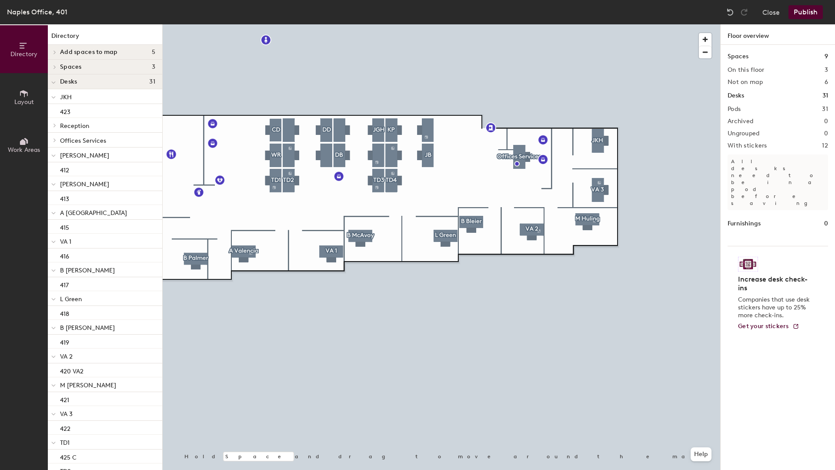
click at [806, 12] on button "Publish" at bounding box center [806, 12] width 34 height 14
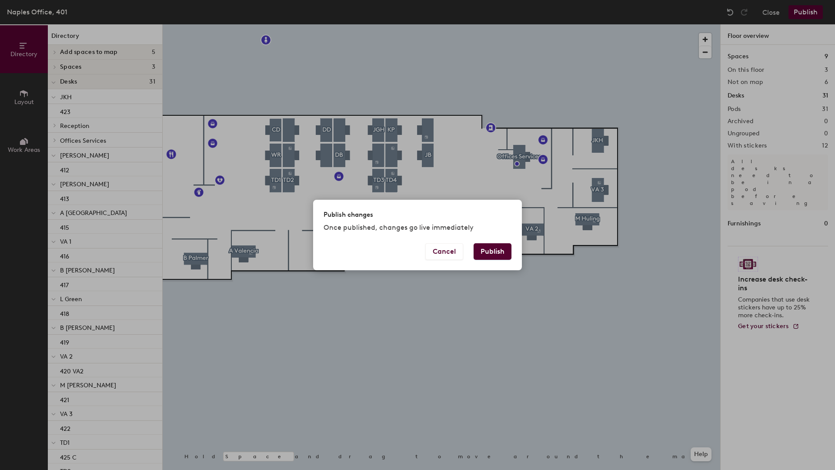
click at [492, 250] on button "Publish" at bounding box center [493, 251] width 38 height 17
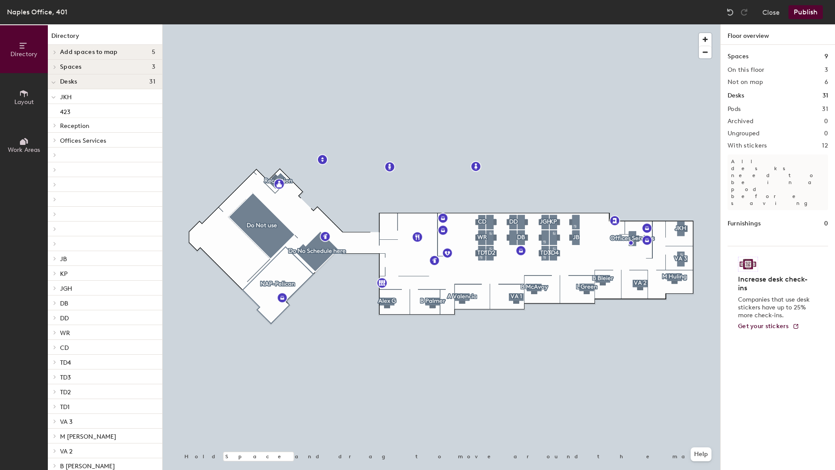
click at [810, 9] on button "Publish" at bounding box center [806, 12] width 34 height 14
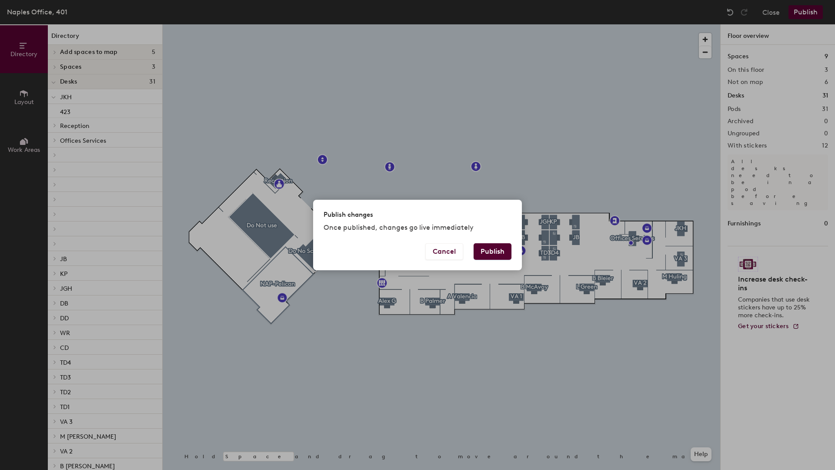
click at [492, 251] on button "Publish" at bounding box center [493, 251] width 38 height 17
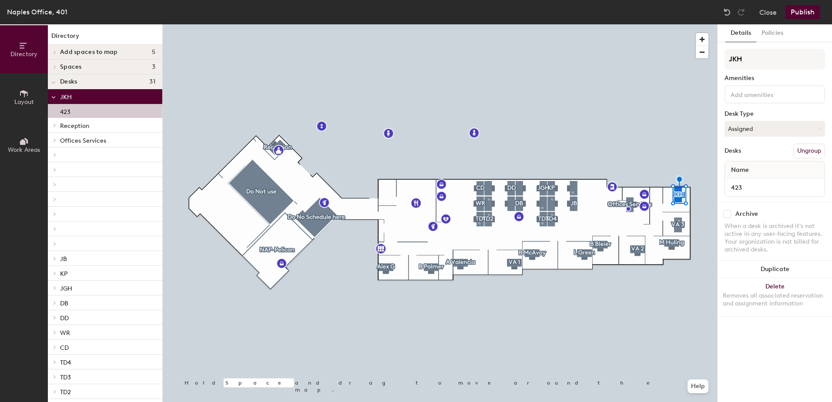
click at [804, 8] on button "Publish" at bounding box center [802, 12] width 34 height 14
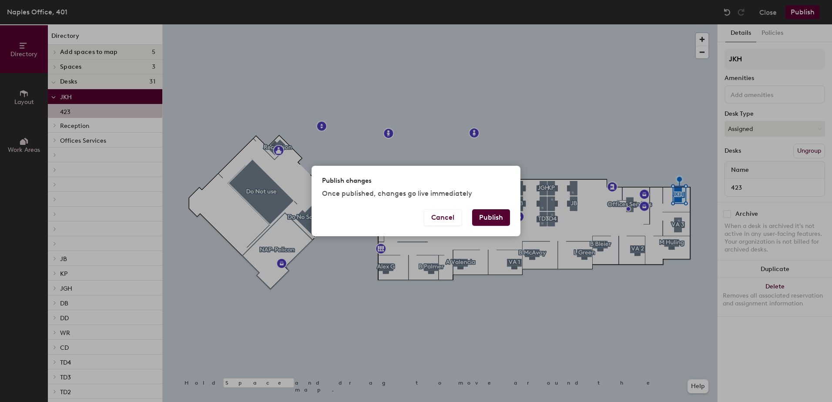
click at [488, 218] on button "Publish" at bounding box center [491, 217] width 38 height 17
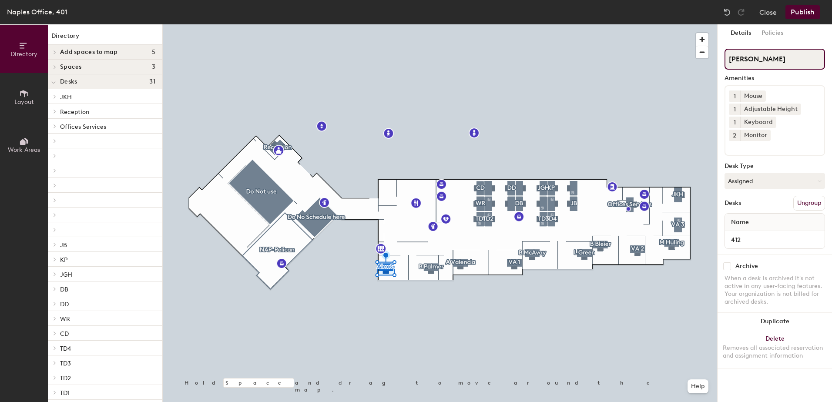
drag, startPoint x: 760, startPoint y: 57, endPoint x: 710, endPoint y: 52, distance: 50.3
click at [710, 52] on div "Directory Layout Work Areas Directory Add spaces to map 5 TD2 TD3 Visiting 1 Vi…" at bounding box center [416, 213] width 832 height 378
click at [649, 45] on div "Directory Layout Work Areas Directory Add spaces to map 5 TD2 TD3 Visiting 1 Vi…" at bounding box center [416, 213] width 832 height 378
type input "[PERSON_NAME]"
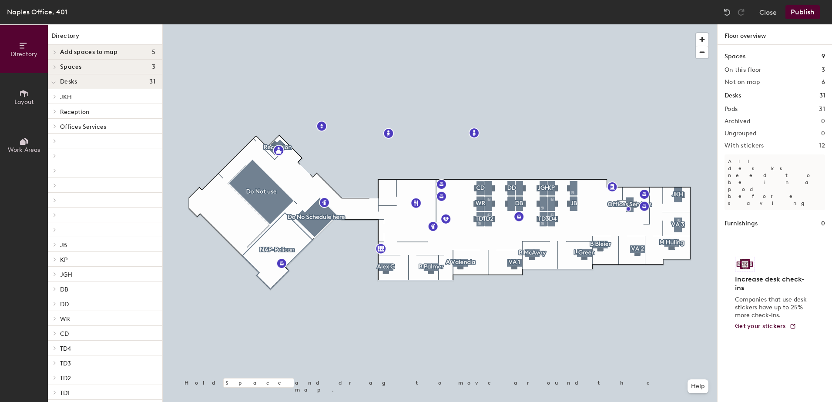
drag, startPoint x: 773, startPoint y: 58, endPoint x: 721, endPoint y: 261, distance: 209.7
click at [554, 24] on div at bounding box center [440, 24] width 554 height 0
click at [804, 13] on button "Publish" at bounding box center [802, 12] width 34 height 14
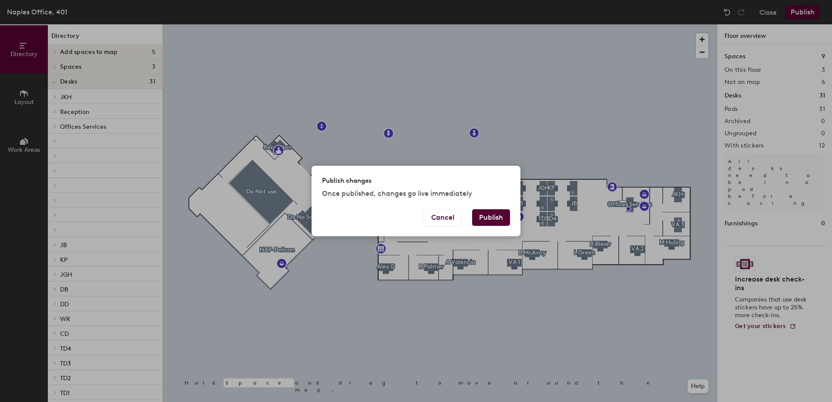
click at [487, 216] on button "Publish" at bounding box center [491, 217] width 38 height 17
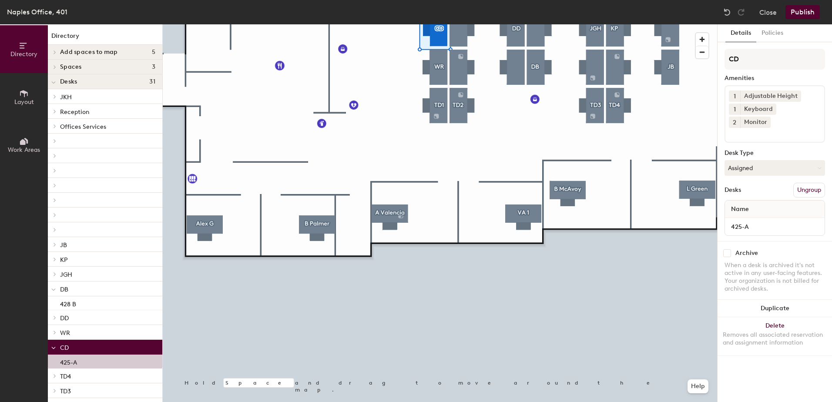
click at [403, 402] on html "Skip navigation Schedule Office People Analytics Visits Deliveries Services Man…" at bounding box center [416, 201] width 832 height 402
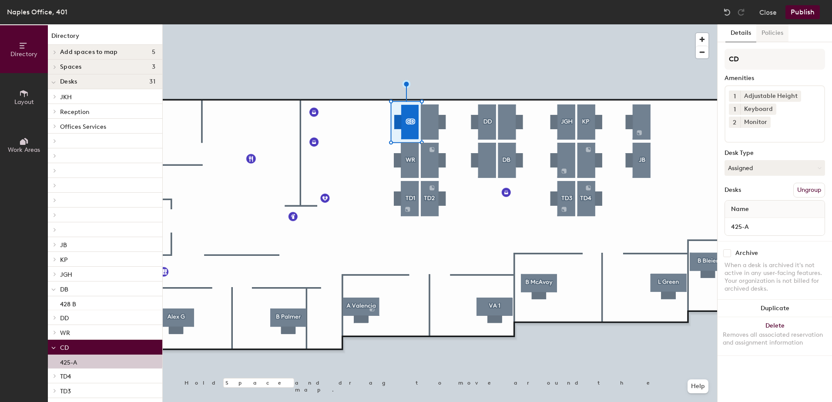
click at [774, 34] on button "Policies" at bounding box center [772, 33] width 32 height 18
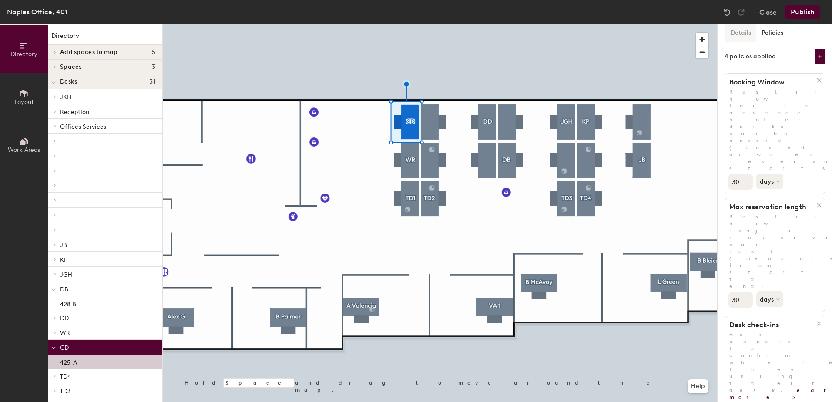
click at [742, 29] on button "Details" at bounding box center [740, 33] width 31 height 18
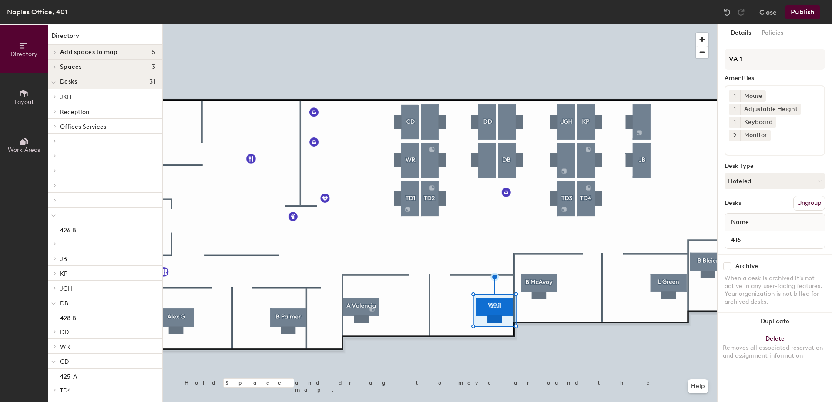
click at [521, 24] on div at bounding box center [440, 24] width 554 height 0
